Goal: Task Accomplishment & Management: Manage account settings

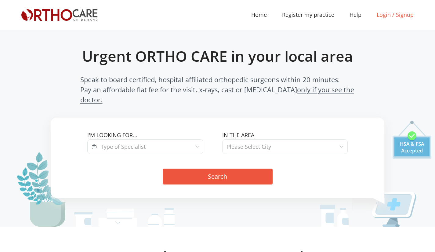
click at [384, 14] on link "Login / Signup" at bounding box center [395, 15] width 52 height 8
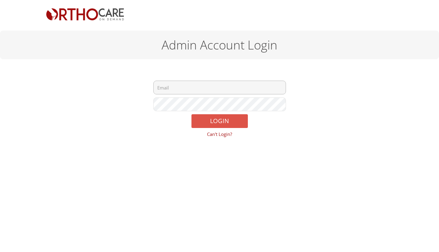
type input "tjgroganmd@orthocareondemand.com"
click at [213, 121] on button "LOGIN" at bounding box center [220, 121] width 56 height 14
